Goal: Transaction & Acquisition: Purchase product/service

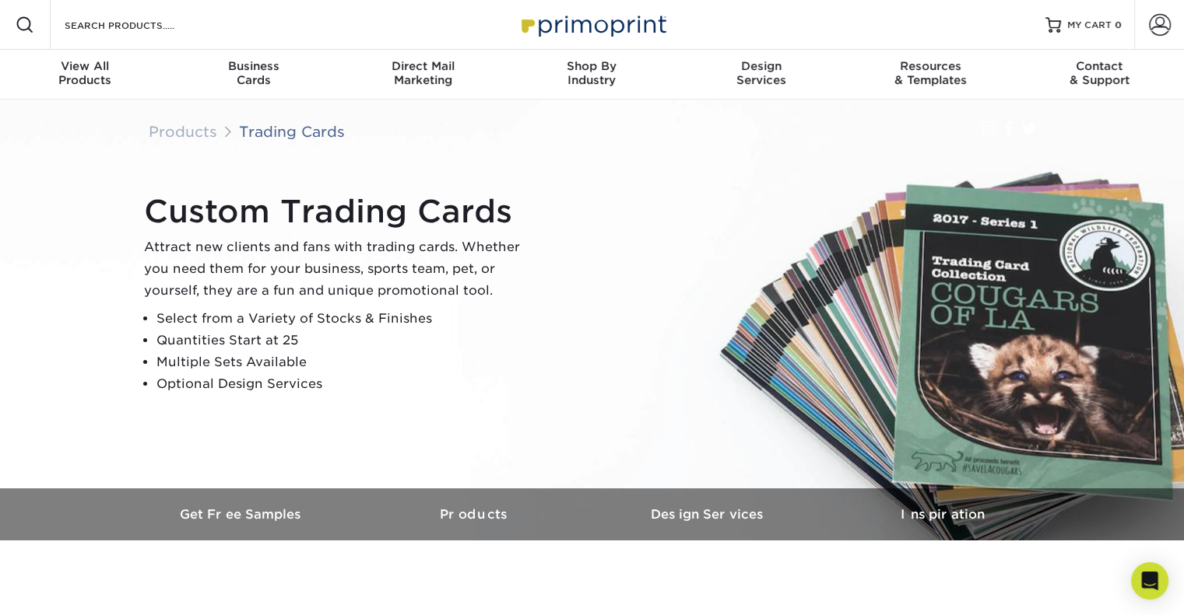
click at [365, 374] on li "Optional Design Services" at bounding box center [344, 385] width 377 height 22
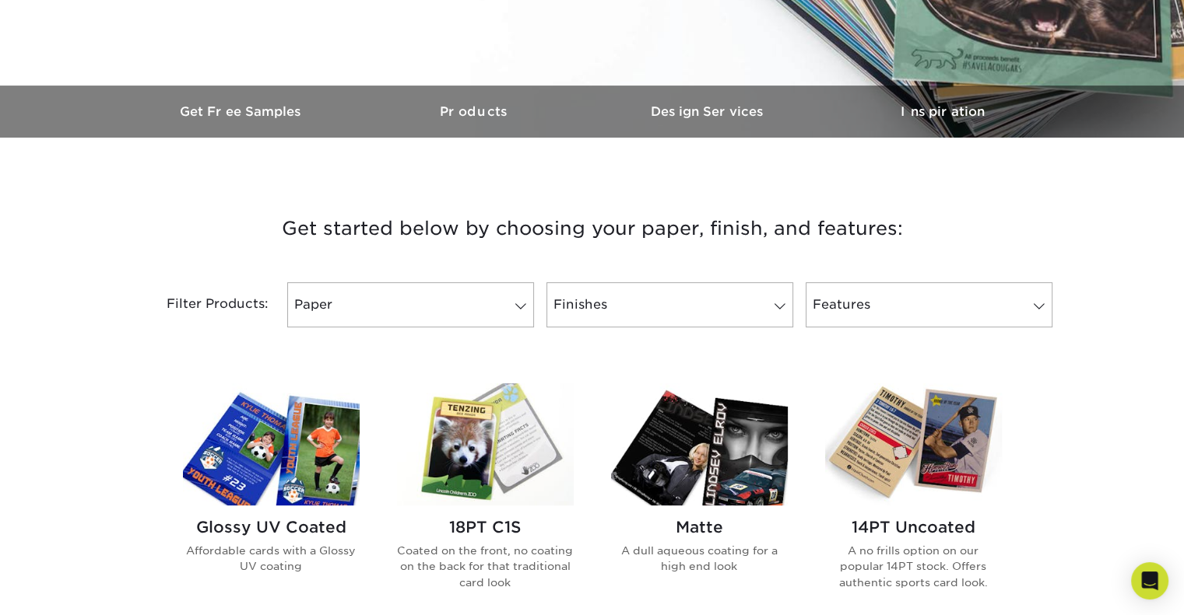
scroll to position [405, 0]
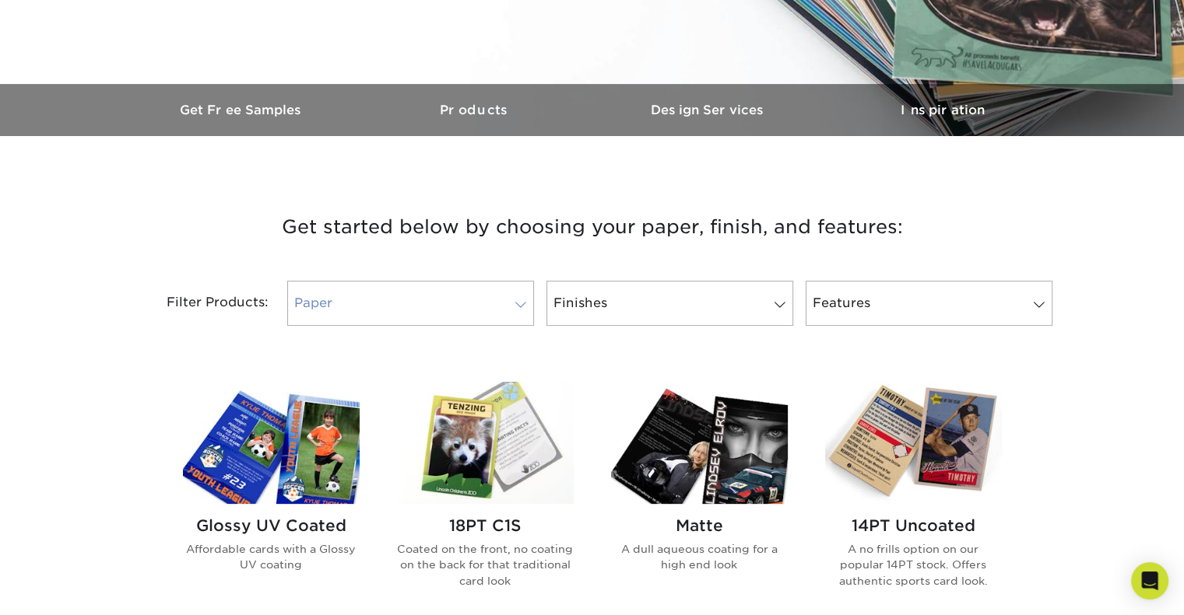
click at [517, 301] on span at bounding box center [521, 305] width 22 height 12
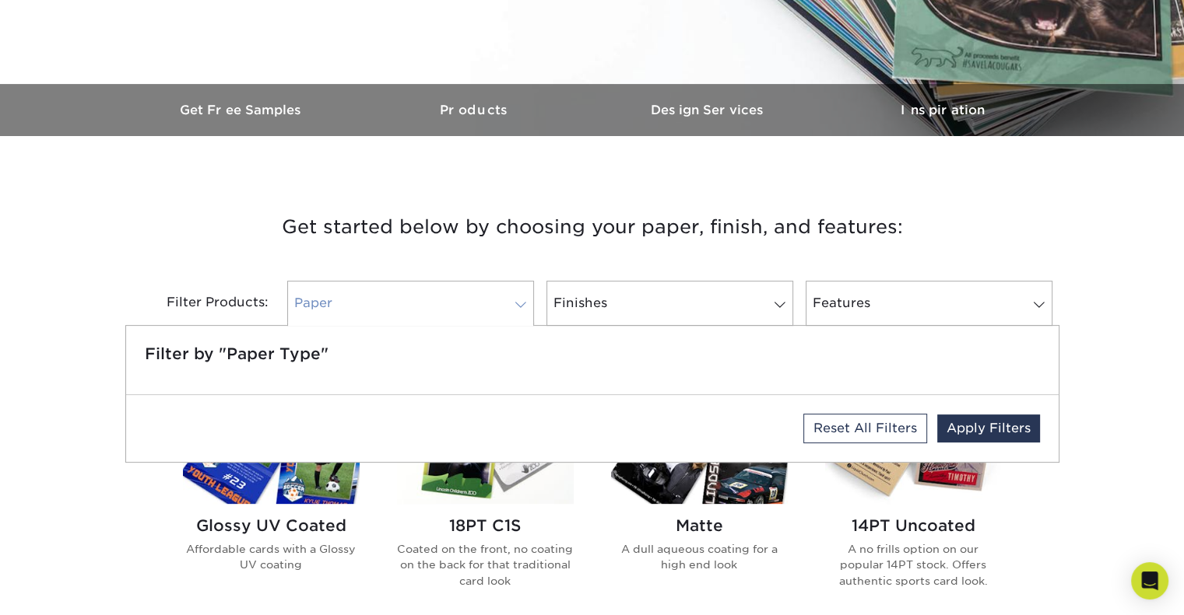
click at [517, 301] on span at bounding box center [521, 305] width 22 height 12
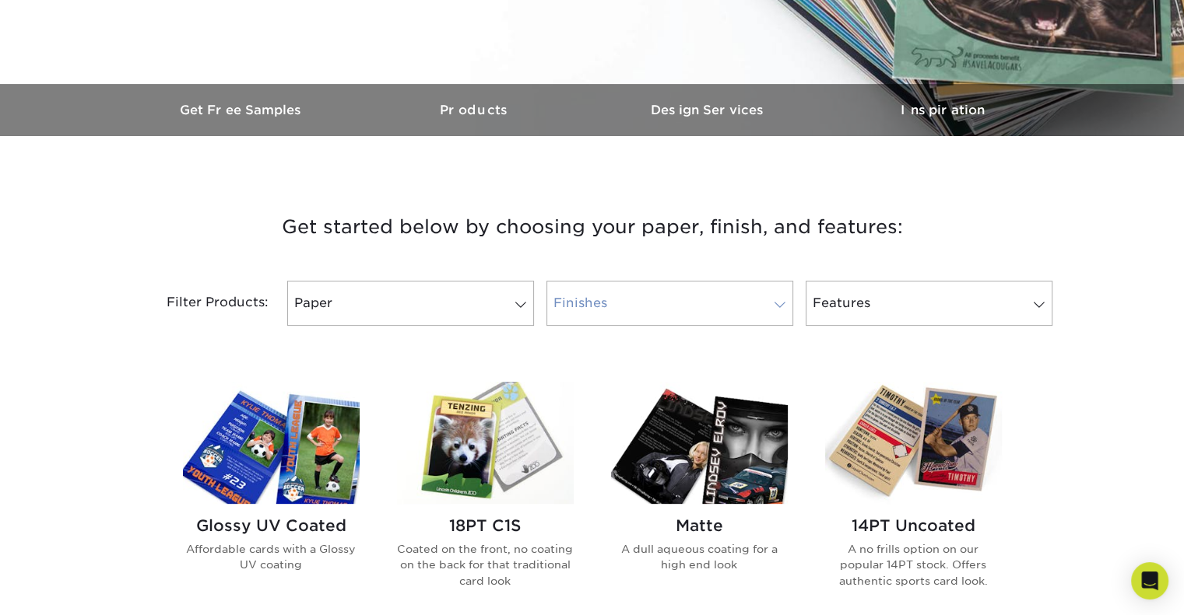
click at [778, 301] on span at bounding box center [780, 305] width 22 height 12
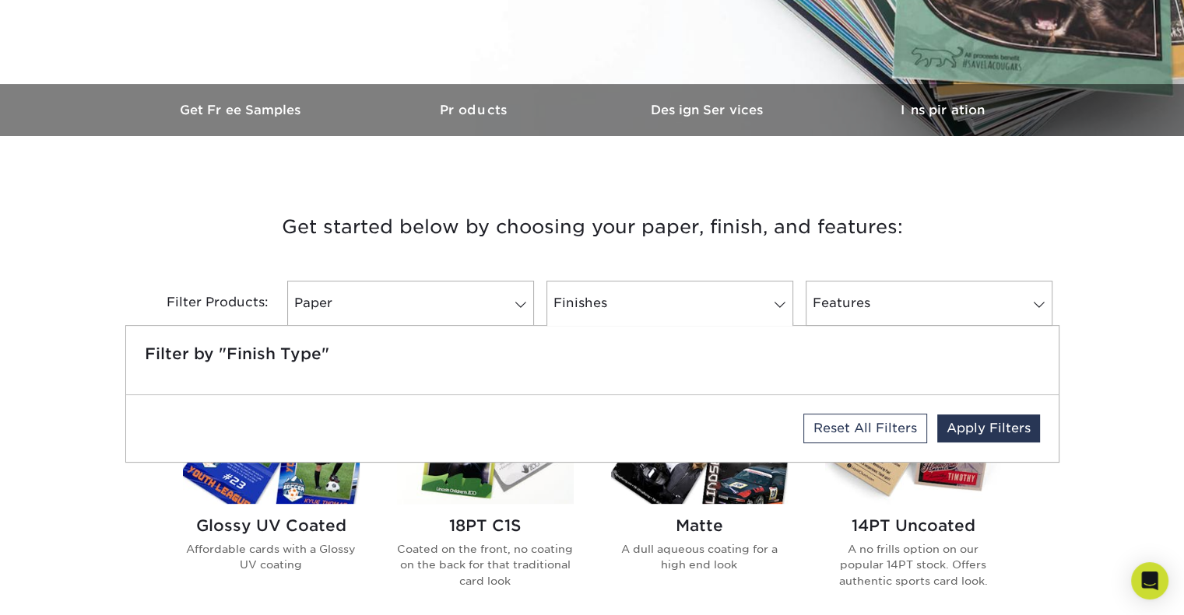
click at [966, 219] on h3 "Get started below by choosing your paper, finish, and features:" at bounding box center [592, 227] width 910 height 70
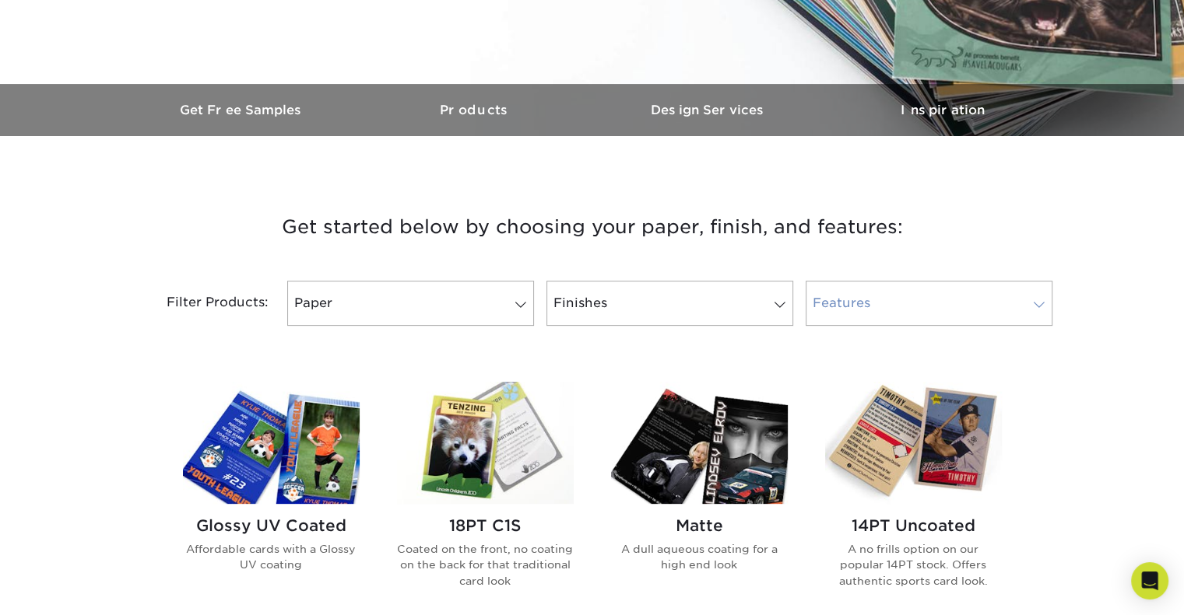
click at [1040, 301] on span at bounding box center [1039, 305] width 22 height 12
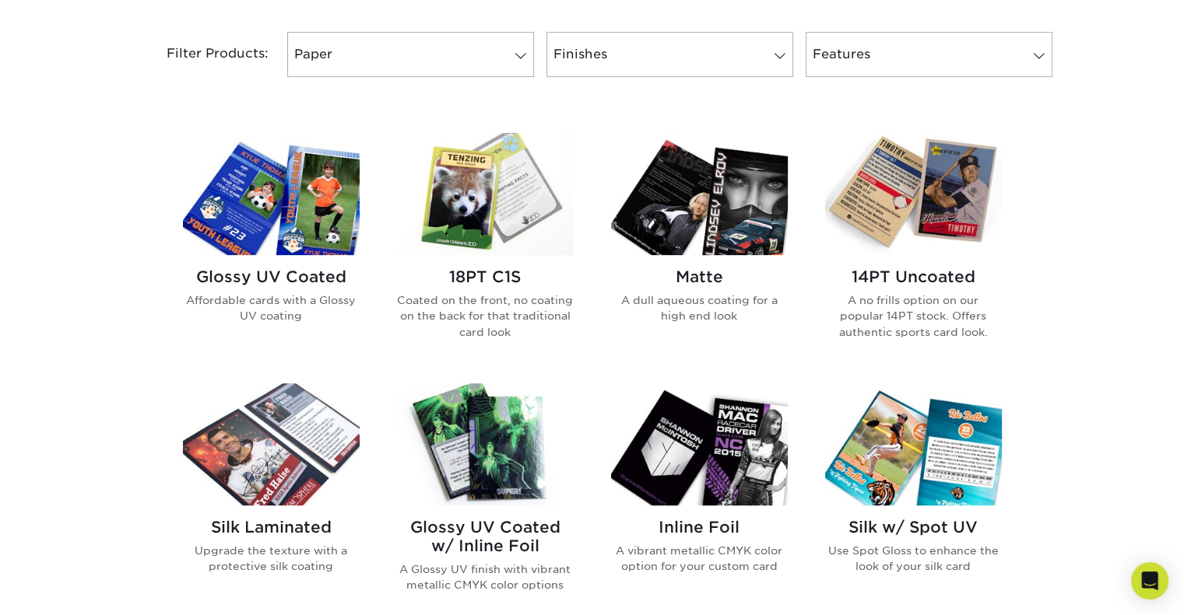
scroll to position [685, 0]
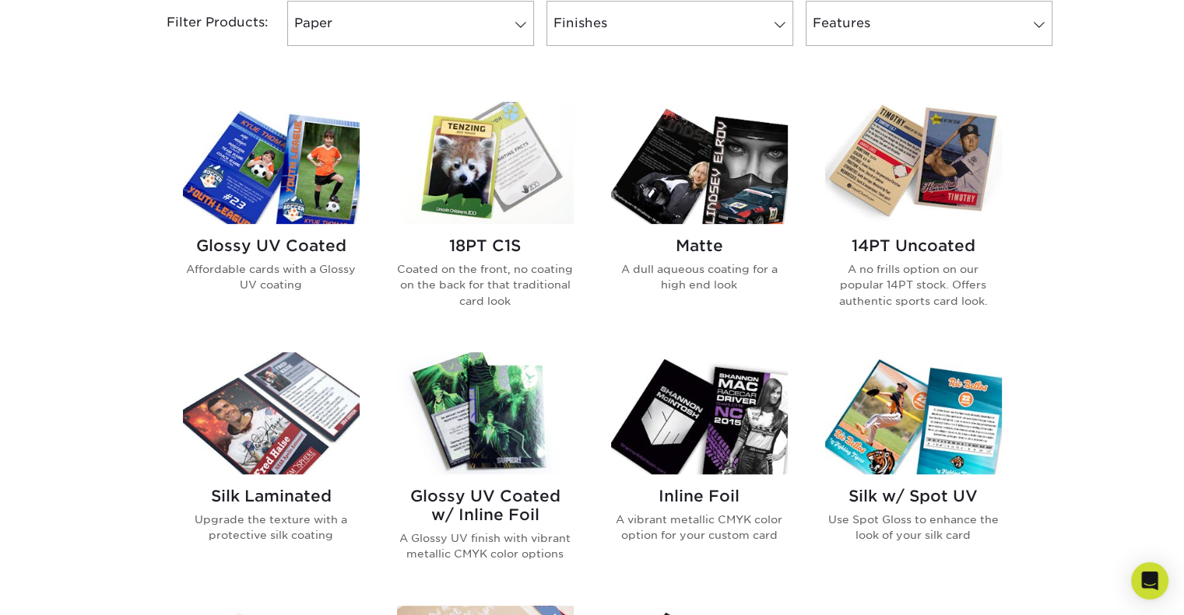
click at [925, 191] on img at bounding box center [913, 163] width 177 height 122
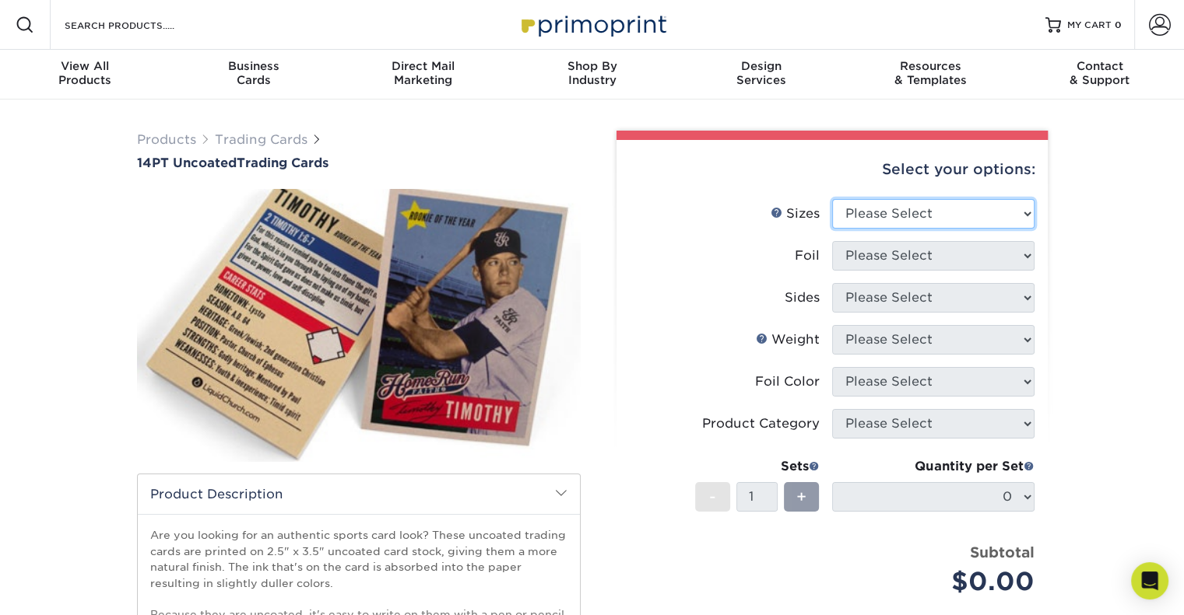
click at [1029, 214] on select "Please Select 2.5" x 3.5"" at bounding box center [933, 214] width 202 height 30
select select "2.50x3.50"
click at [832, 199] on select "Please Select 2.5" x 3.5"" at bounding box center [933, 214] width 202 height 30
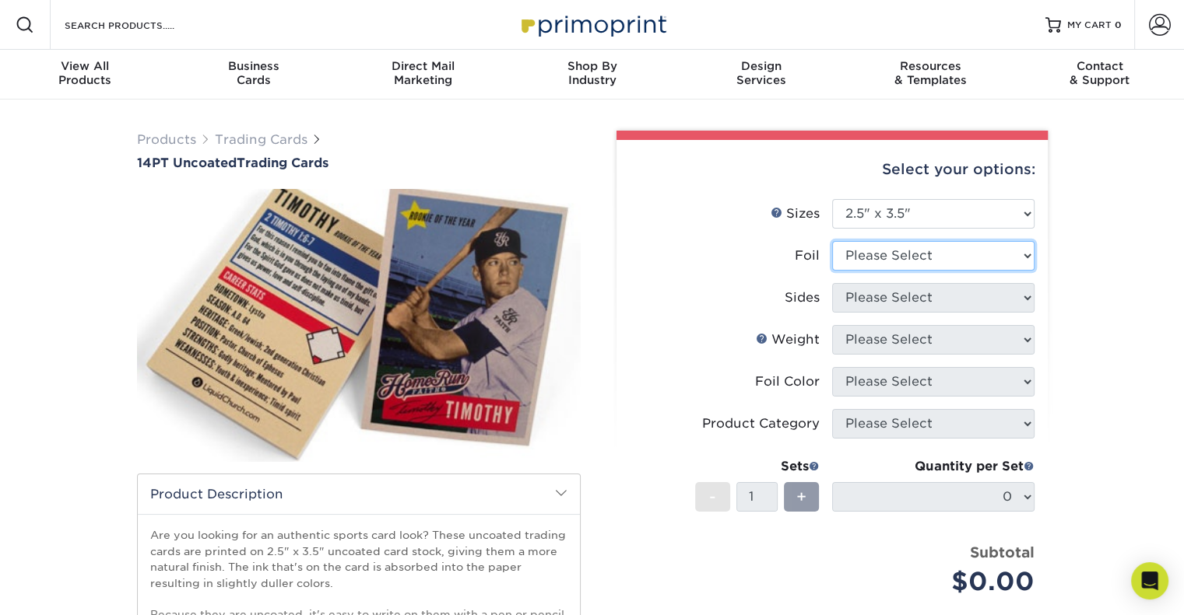
click at [1029, 254] on select "Please Select Yes No" at bounding box center [933, 256] width 202 height 30
select select "0"
click at [832, 241] on select "Please Select Yes No" at bounding box center [933, 256] width 202 height 30
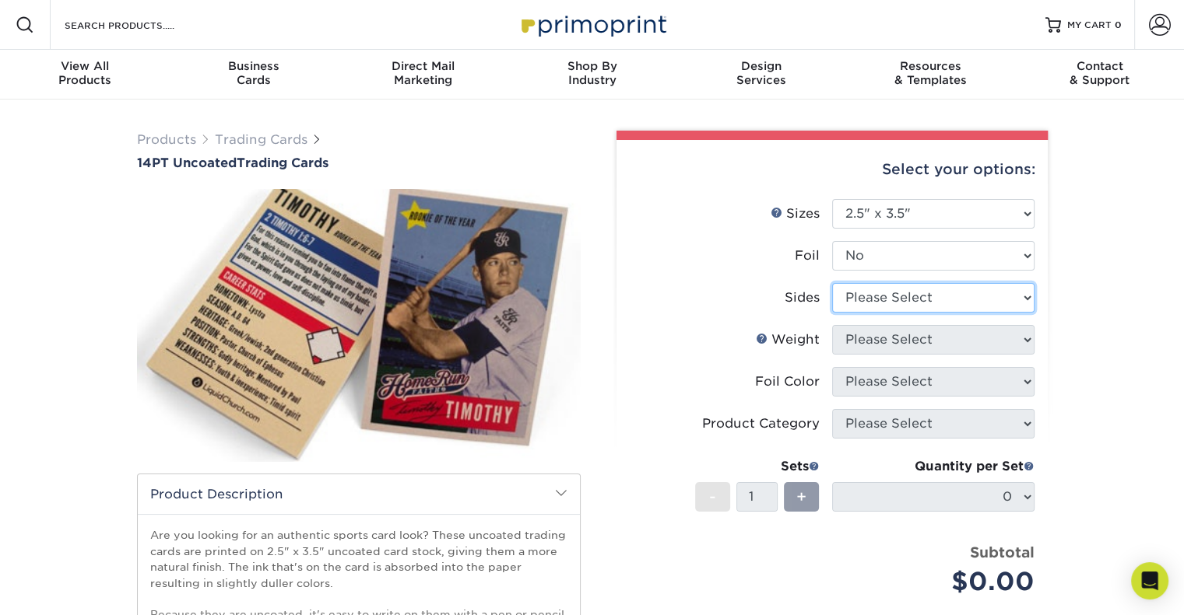
click at [1024, 295] on select "Please Select Print Both Sides Print Front Only" at bounding box center [933, 298] width 202 height 30
select select "13abbda7-1d64-4f25-8bb2-c179b224825d"
click at [832, 283] on select "Please Select Print Both Sides Print Front Only" at bounding box center [933, 298] width 202 height 30
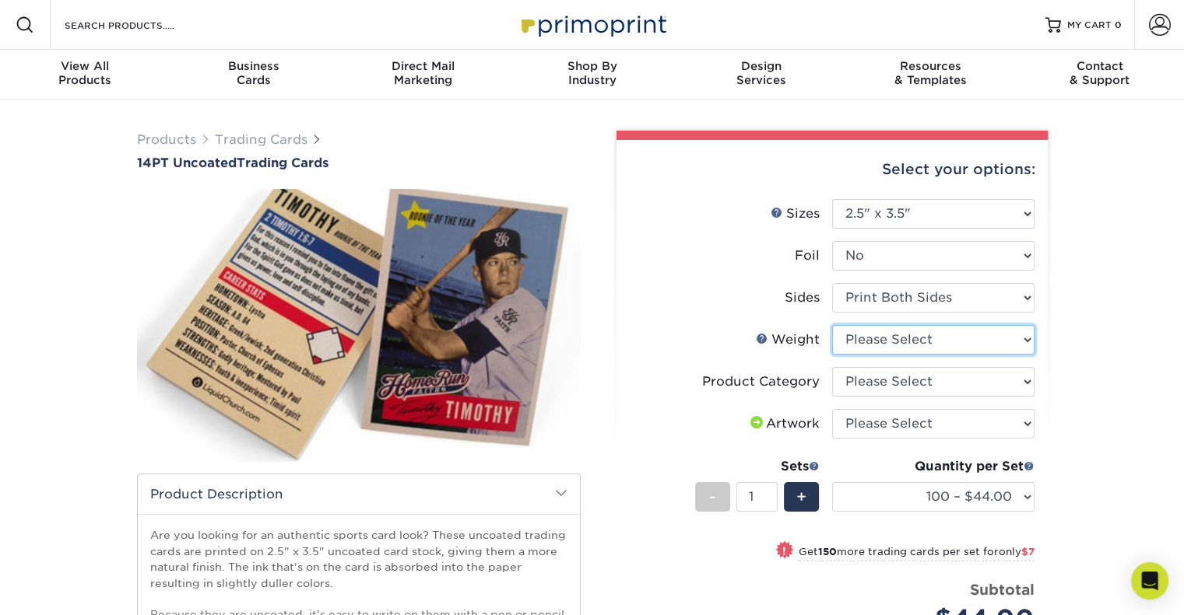
click at [1027, 339] on select "Please Select 14PT Uncoated" at bounding box center [933, 340] width 202 height 30
select select "14PT Uncoated"
click at [832, 325] on select "Please Select 14PT Uncoated" at bounding box center [933, 340] width 202 height 30
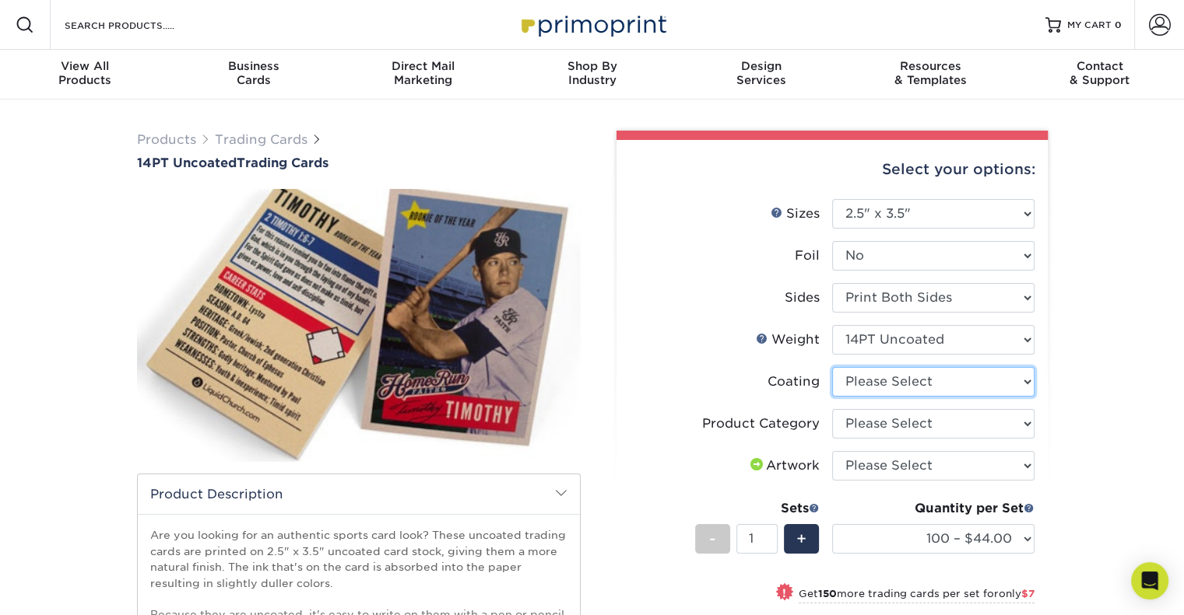
click at [1024, 381] on select at bounding box center [933, 382] width 202 height 30
select select "3e7618de-abca-4bda-9f97-8b9129e913d8"
click at [832, 367] on select at bounding box center [933, 382] width 202 height 30
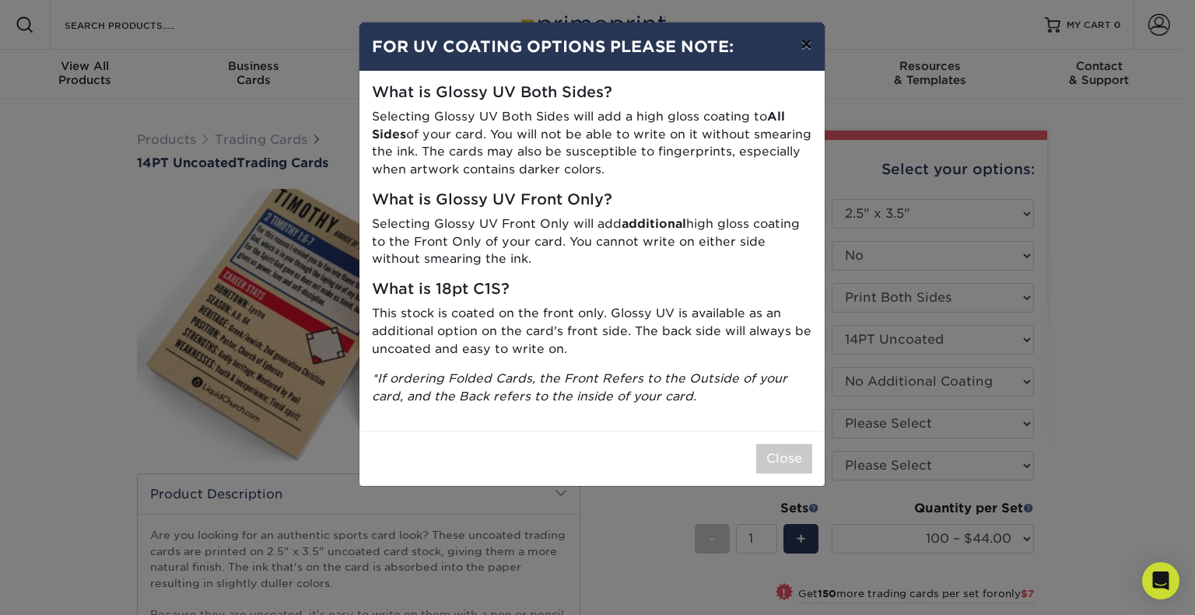
click at [803, 44] on button "×" at bounding box center [806, 45] width 36 height 44
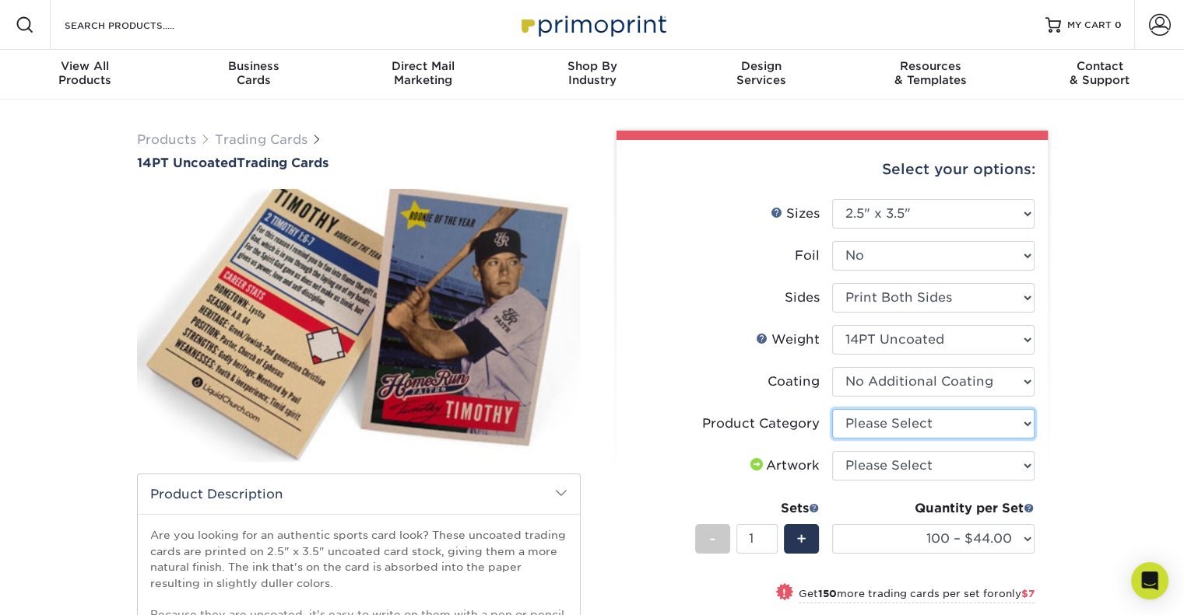
click at [1024, 424] on select "Please Select Trading Cards" at bounding box center [933, 424] width 202 height 30
select select "c2f9bce9-36c2-409d-b101-c29d9d031e18"
click at [832, 409] on select "Please Select Trading Cards" at bounding box center [933, 424] width 202 height 30
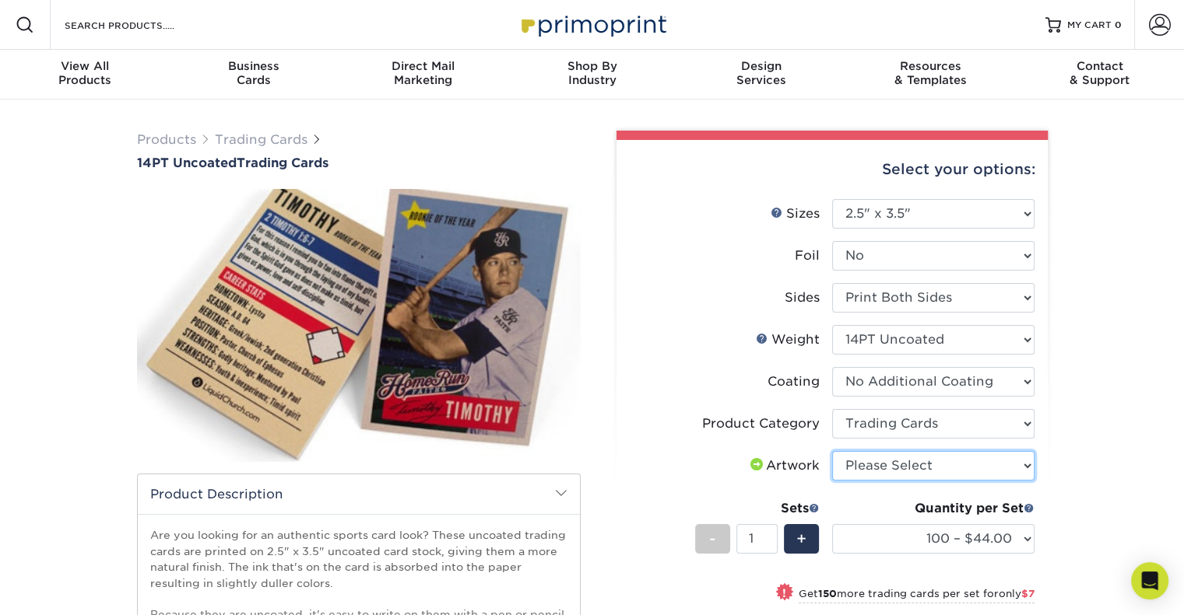
click at [1026, 463] on select "Please Select I will upload files I need a design - $100" at bounding box center [933, 466] width 202 height 30
select select "upload"
click at [832, 451] on select "Please Select I will upload files I need a design - $100" at bounding box center [933, 466] width 202 height 30
click at [800, 541] on span "+" at bounding box center [801, 539] width 10 height 23
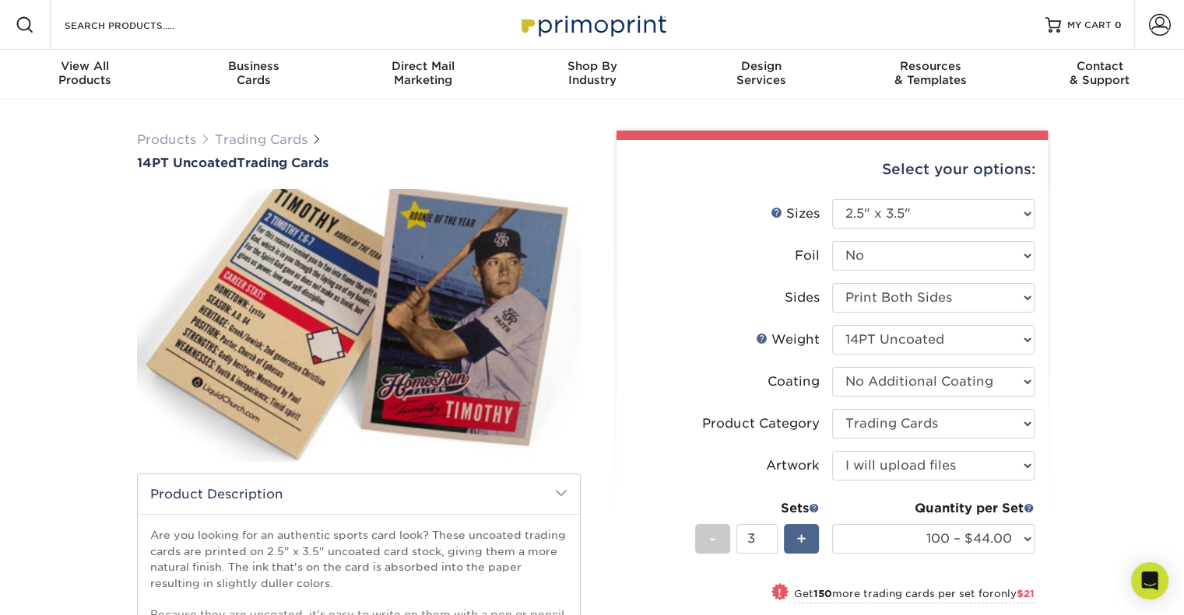
click at [800, 541] on span "+" at bounding box center [801, 539] width 10 height 23
type input "5"
click at [1055, 503] on div "Select your options: Sizes Help Sizes Please Select 2.5" x 3.5" Foil Yes" at bounding box center [825, 531] width 467 height 801
click at [1026, 538] on select "100 – $44.00 250 – $51.00 500 – $54.00 1000 – $78.00 2500 – $148.00 5000 – $198…" at bounding box center [933, 539] width 202 height 30
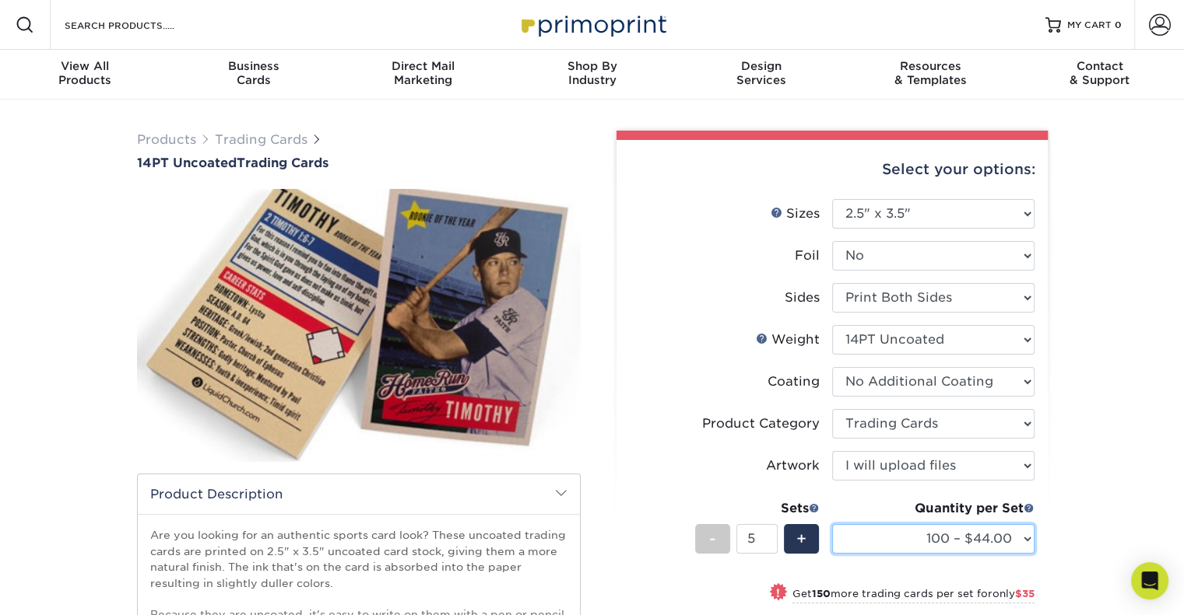
select select "5000 – $198.00"
click at [832, 524] on select "100 – $44.00 250 – $51.00 500 – $54.00 1000 – $78.00 2500 – $148.00 5000 – $198…" at bounding box center [933, 539] width 202 height 30
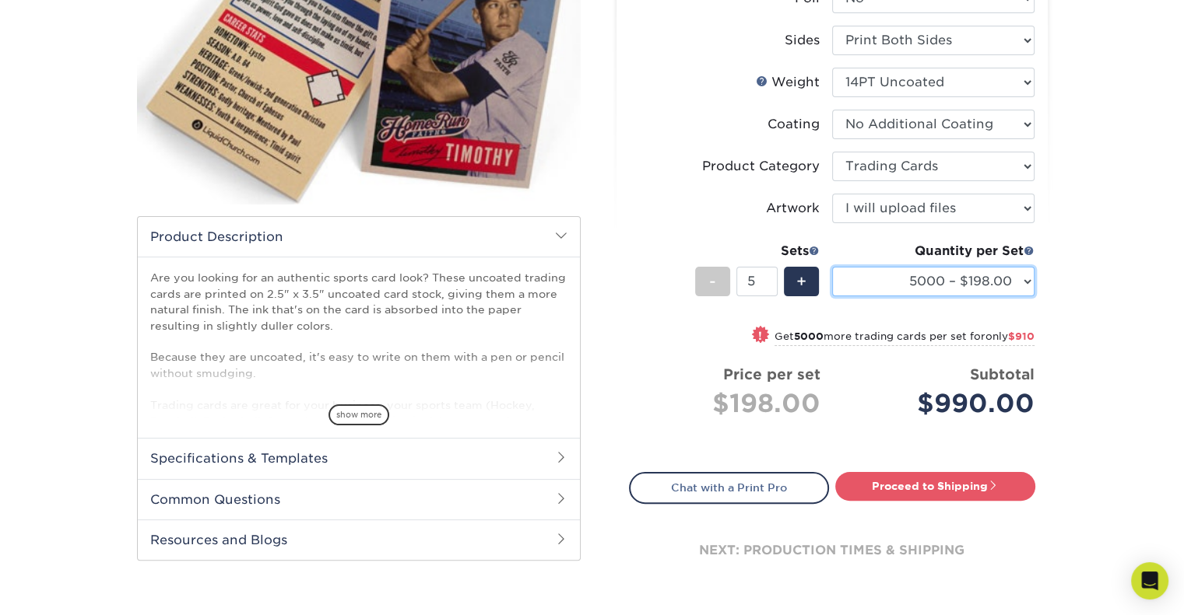
scroll to position [280, 0]
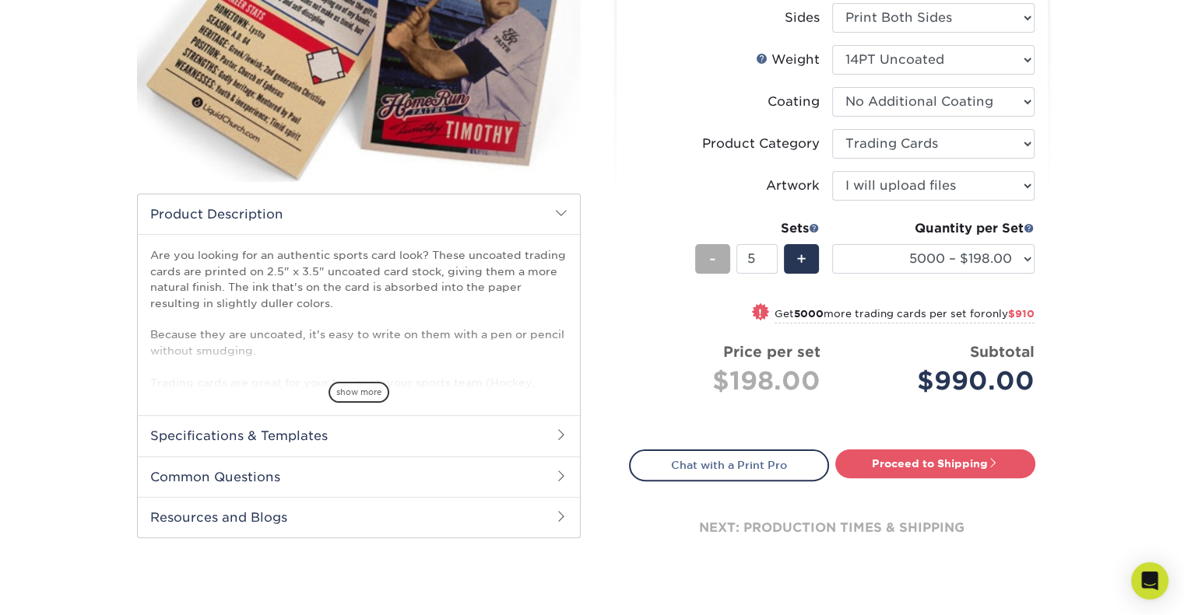
click at [712, 258] on span "-" at bounding box center [712, 258] width 7 height 23
type input "1"
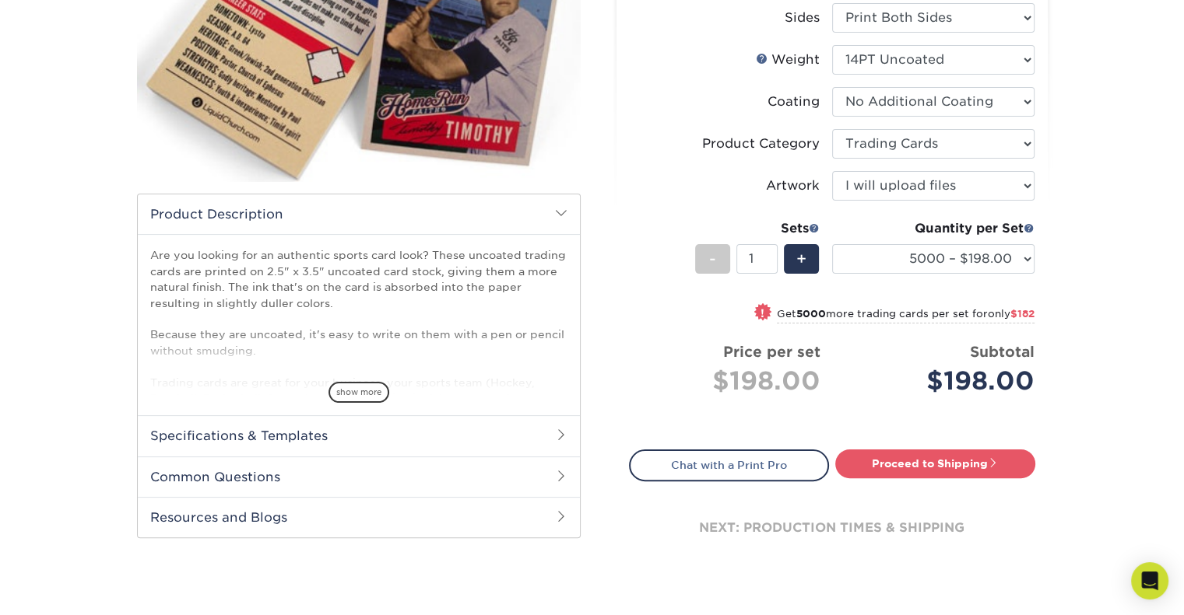
click at [1130, 206] on div "Products Trading Cards 14PT Uncoated Trading Cards show more Templates" at bounding box center [592, 225] width 1184 height 812
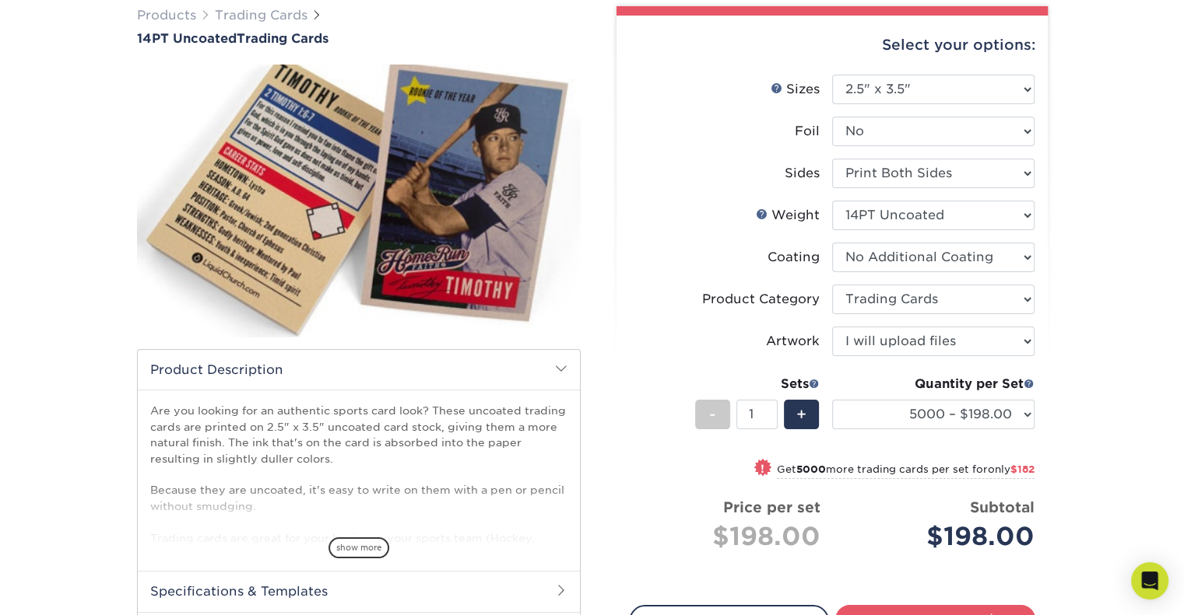
scroll to position [663, 0]
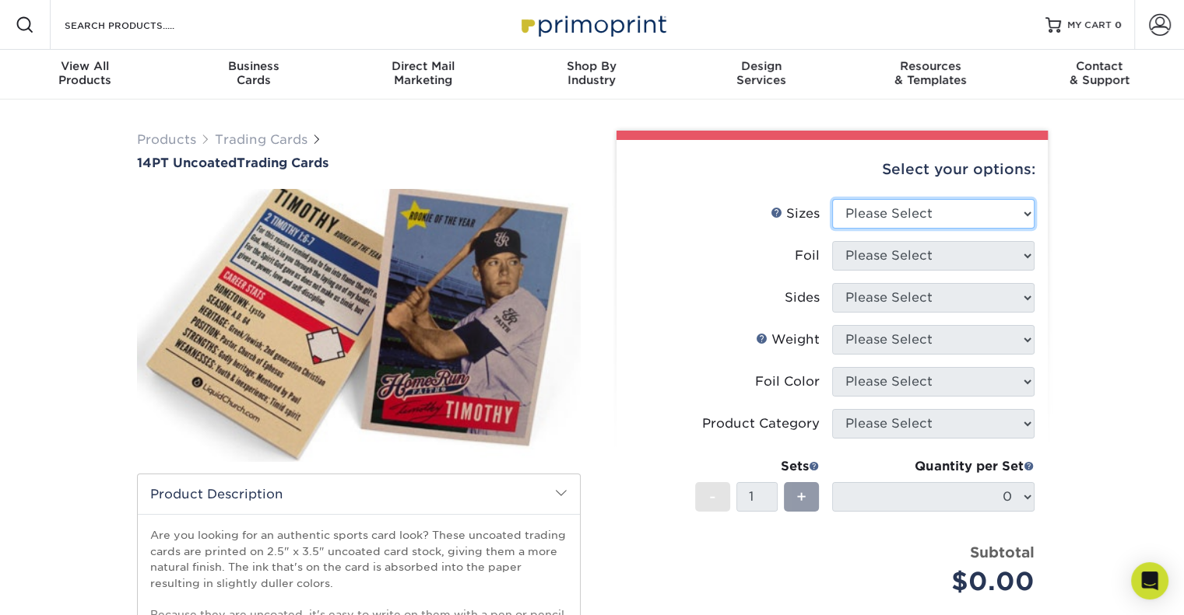
click at [1029, 211] on select "Please Select 2.5" x 3.5"" at bounding box center [933, 214] width 202 height 30
select select "2.50x3.50"
click at [832, 199] on select "Please Select 2.5" x 3.5"" at bounding box center [933, 214] width 202 height 30
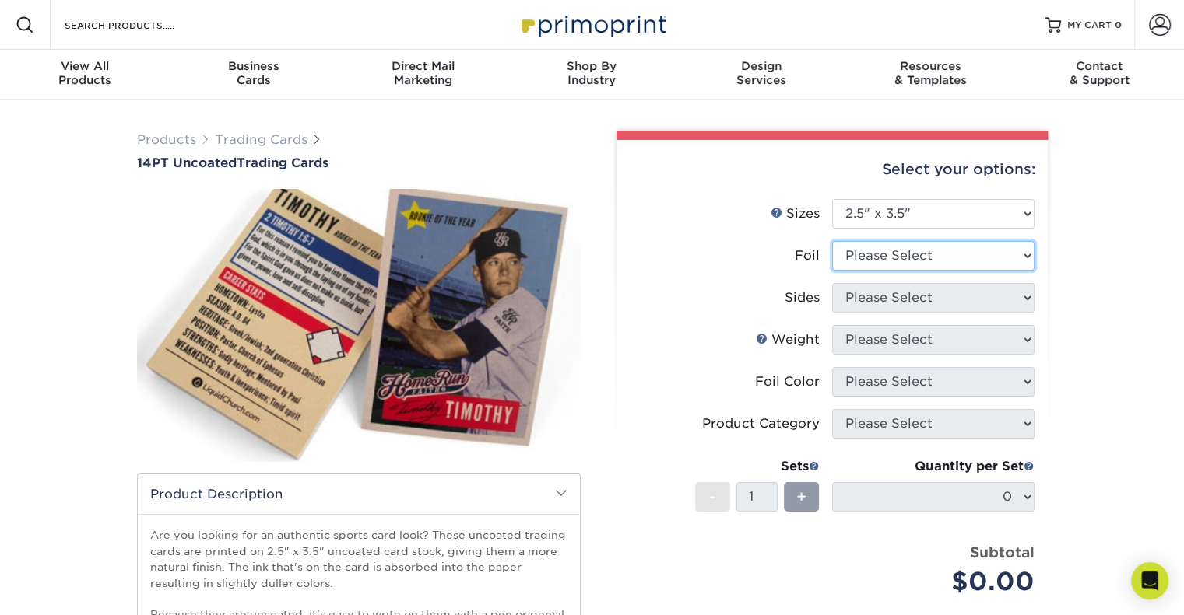
click at [1027, 253] on select "Please Select Yes No" at bounding box center [933, 256] width 202 height 30
click at [1086, 314] on div "Products Trading Cards 14PT Uncoated Trading Cards show more Templates" at bounding box center [592, 490] width 1184 height 781
click at [1024, 251] on select "Please Select Yes No" at bounding box center [933, 256] width 202 height 30
select select "0"
click at [832, 241] on select "Please Select Yes No" at bounding box center [933, 256] width 202 height 30
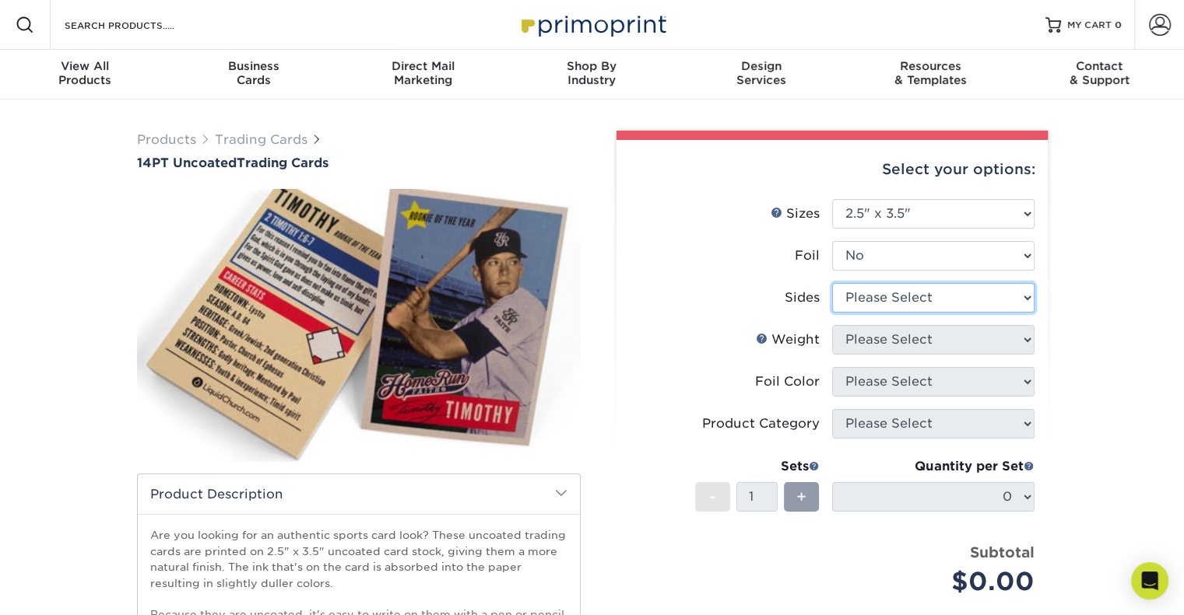
click at [1026, 290] on select "Please Select Print Both Sides Print Front Only" at bounding box center [933, 298] width 202 height 30
select select "13abbda7-1d64-4f25-8bb2-c179b224825d"
click at [832, 283] on select "Please Select Print Both Sides Print Front Only" at bounding box center [933, 298] width 202 height 30
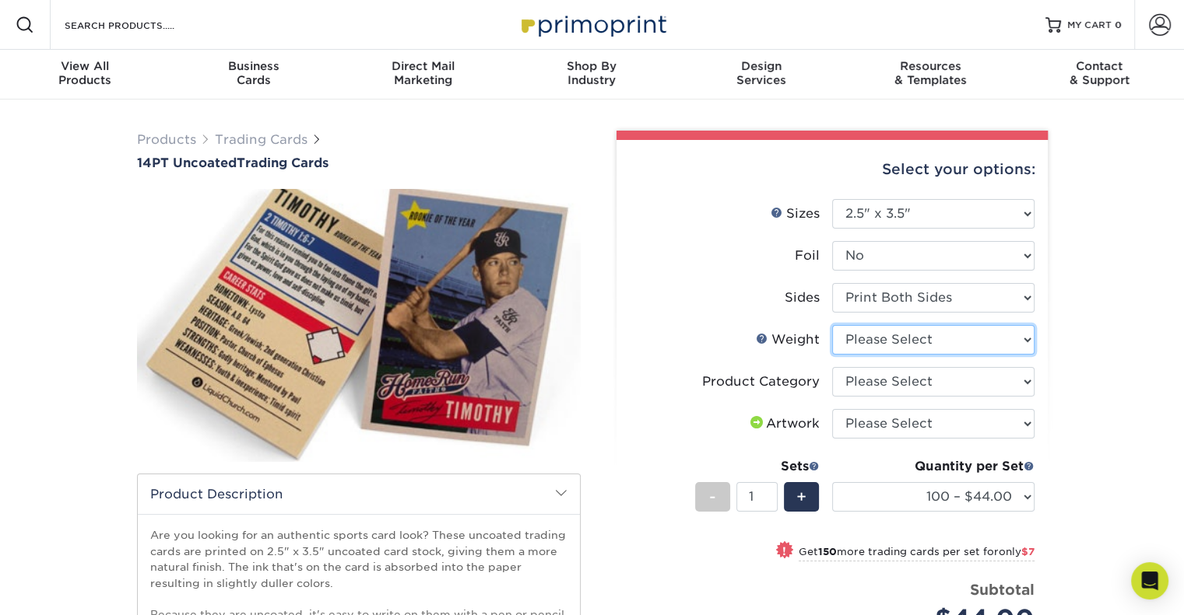
click at [928, 338] on select "Please Select 14PT Uncoated" at bounding box center [933, 340] width 202 height 30
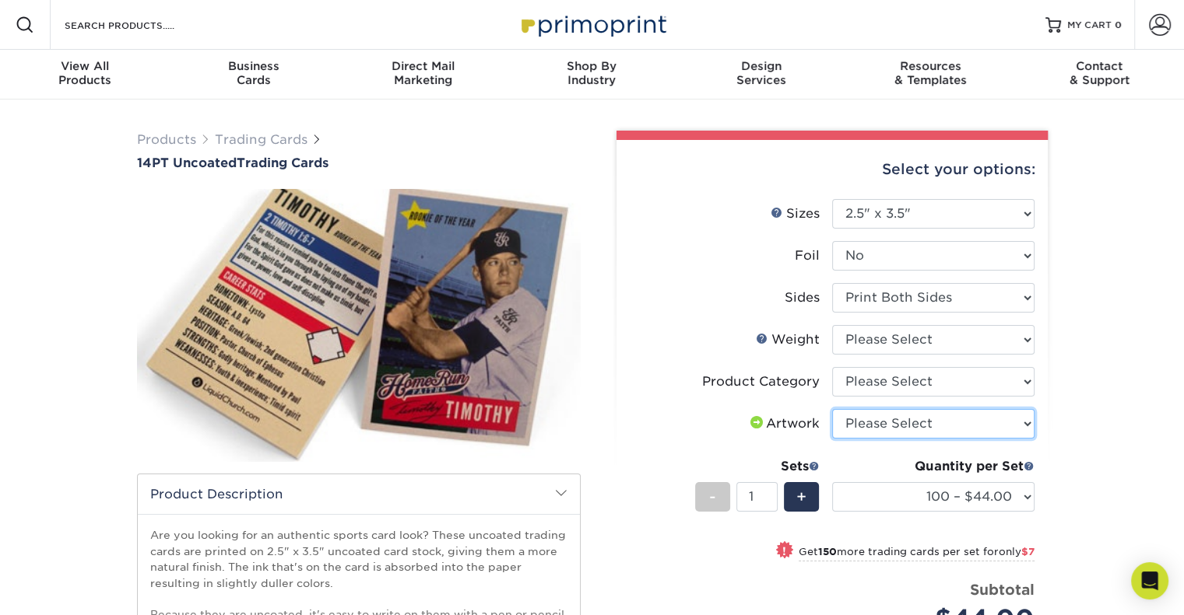
click at [907, 426] on select "Please Select I will upload files I need a design - $100" at bounding box center [933, 424] width 202 height 30
select select "upload"
click at [832, 409] on select "Please Select I will upload files I need a design - $100" at bounding box center [933, 424] width 202 height 30
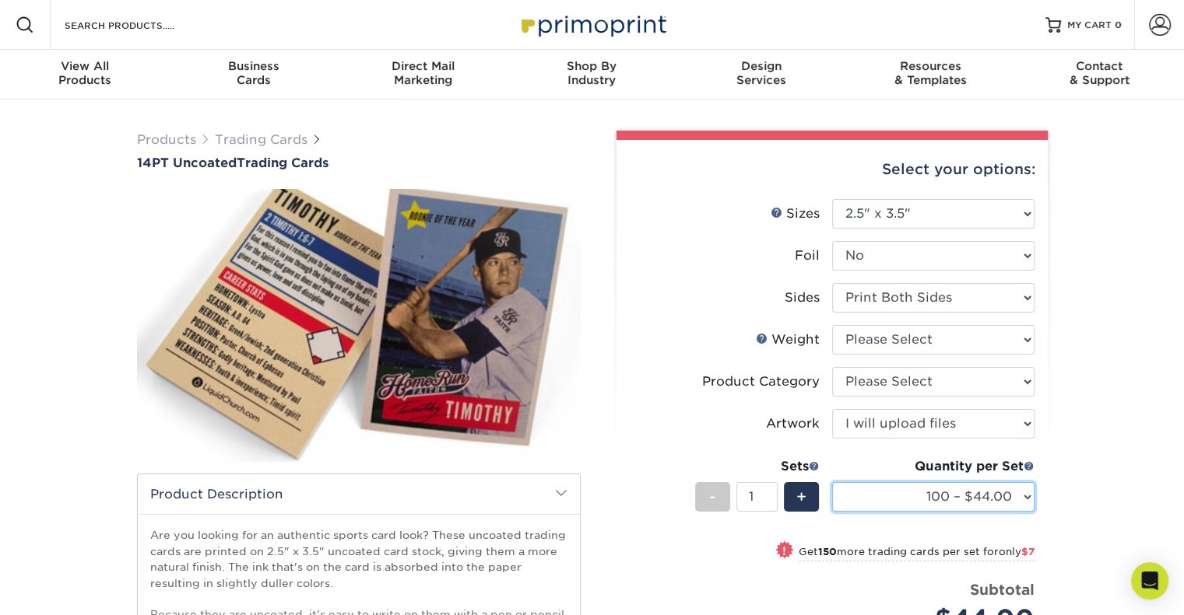
click at [1027, 496] on select "100 – $44.00 250 – $51.00 500 – $54.00 1000 – $78.00 2500 – $148.00 5000 – $198…" at bounding box center [933, 497] width 202 height 30
click at [832, 482] on select "100 – $44.00 250 – $51.00 500 – $54.00 1000 – $78.00 2500 – $148.00 5000 – $198…" at bounding box center [933, 497] width 202 height 30
click at [1027, 494] on select "100 – $44.00 250 – $51.00 500 – $54.00 1000 – $78.00 2500 – $148.00 5000 – $198…" at bounding box center [933, 497] width 202 height 30
select select "10000 – $380.00"
click at [832, 482] on select "100 – $44.00 250 – $51.00 500 – $54.00 1000 – $78.00 2500 – $148.00 5000 – $198…" at bounding box center [933, 497] width 202 height 30
